Goal: Find specific page/section: Find specific page/section

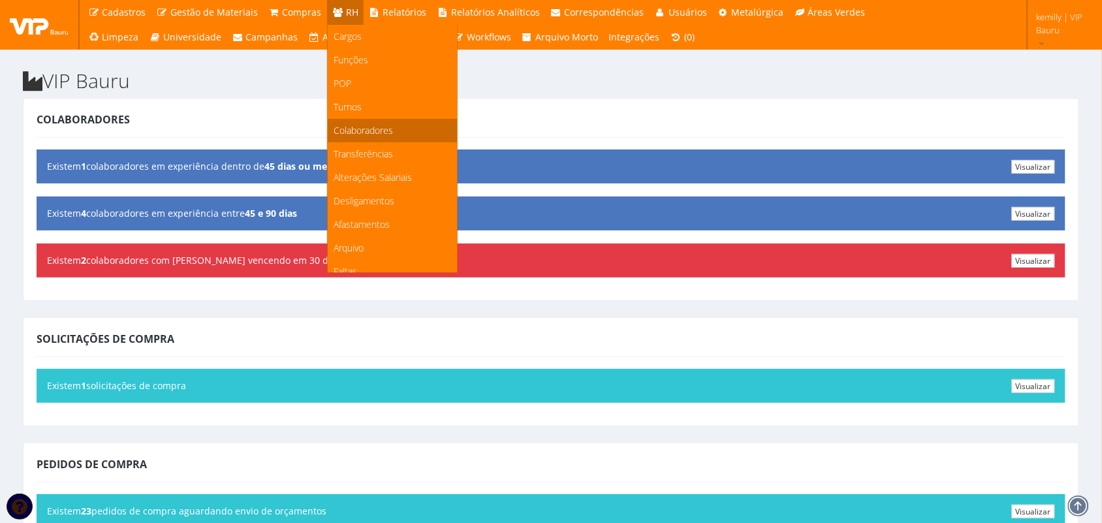
click at [350, 125] on span "Colaboradores" at bounding box center [363, 130] width 59 height 12
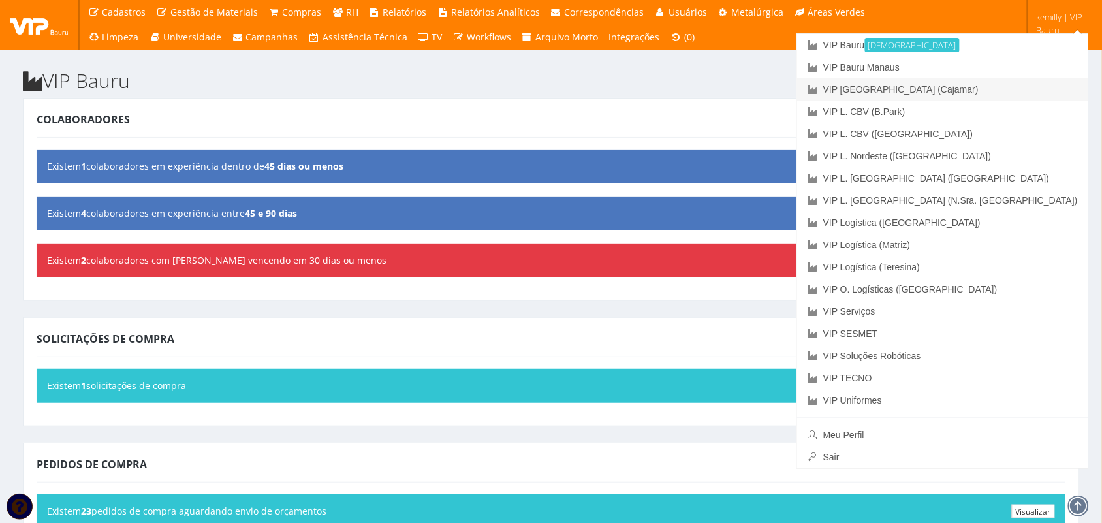
click at [881, 86] on link "VIP [GEOGRAPHIC_DATA] (Cajamar)" at bounding box center [942, 89] width 291 height 22
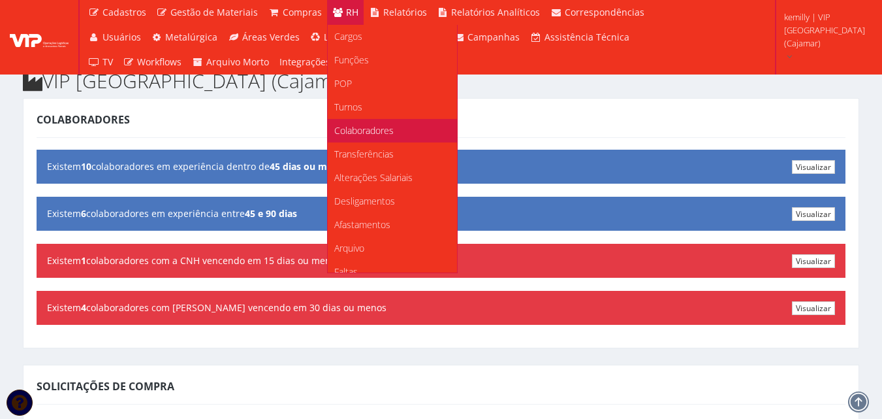
click at [337, 127] on span "Colaboradores" at bounding box center [363, 130] width 59 height 12
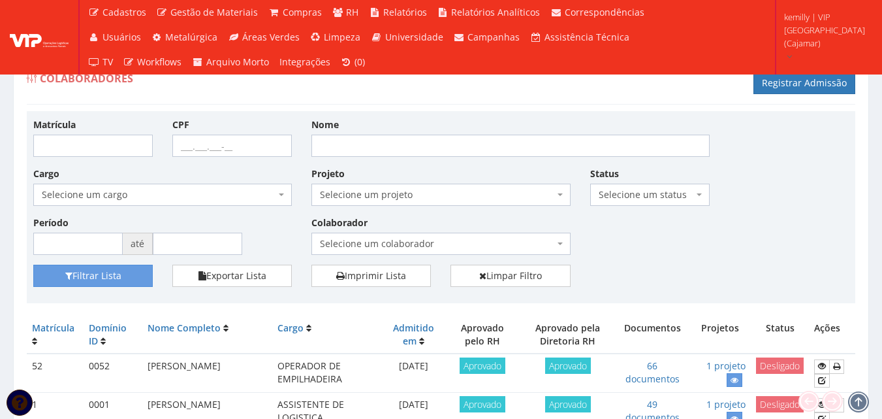
click at [377, 238] on span "Selecione um colaborador" at bounding box center [437, 243] width 234 height 13
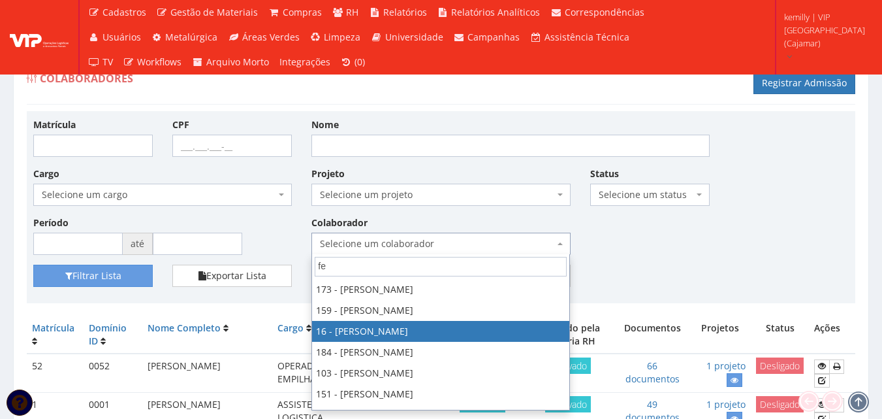
type input "fe"
select select "2809"
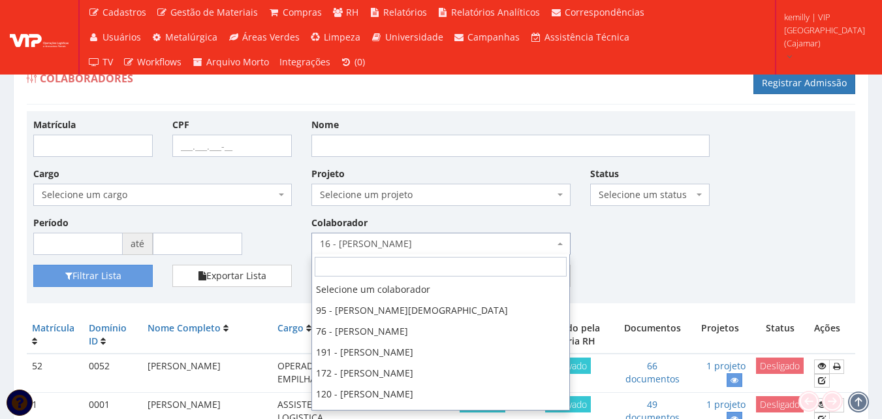
scroll to position [439, 0]
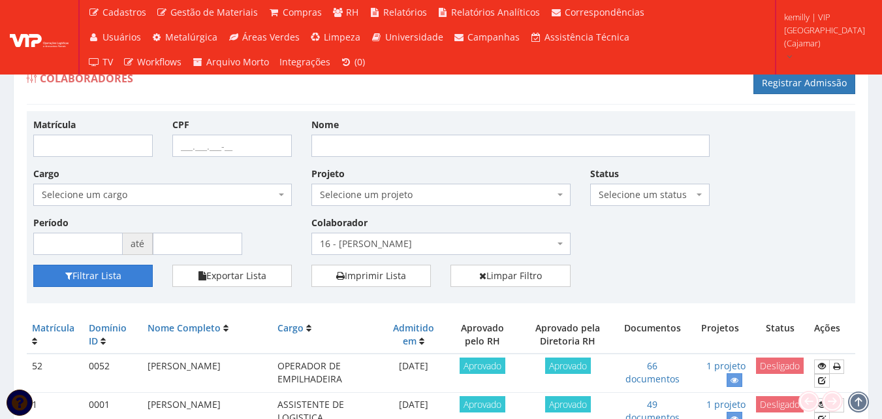
click at [74, 271] on button "Filtrar Lista" at bounding box center [92, 275] width 119 height 22
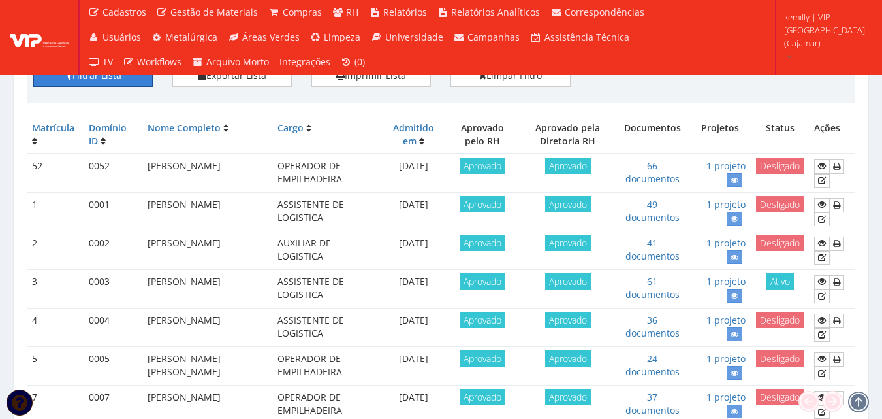
scroll to position [253, 0]
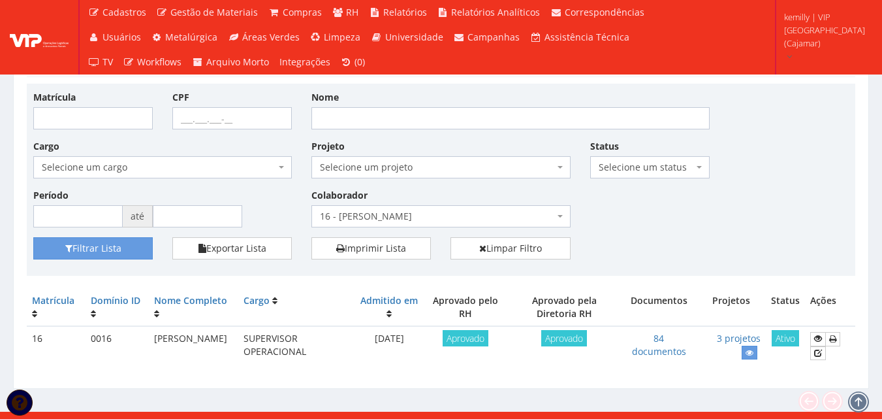
scroll to position [42, 0]
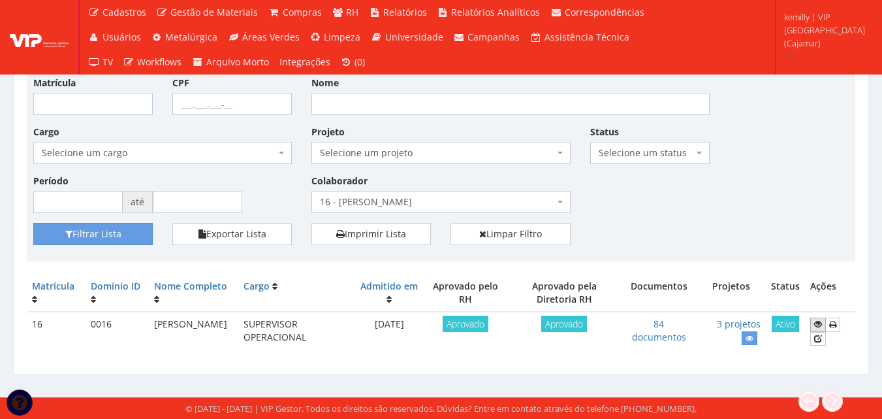
click at [816, 324] on icon at bounding box center [818, 323] width 8 height 9
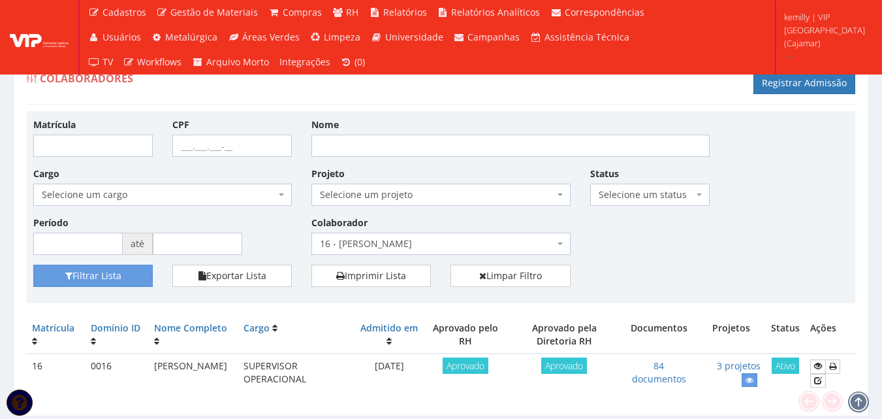
scroll to position [42, 0]
